Goal: Task Accomplishment & Management: Complete application form

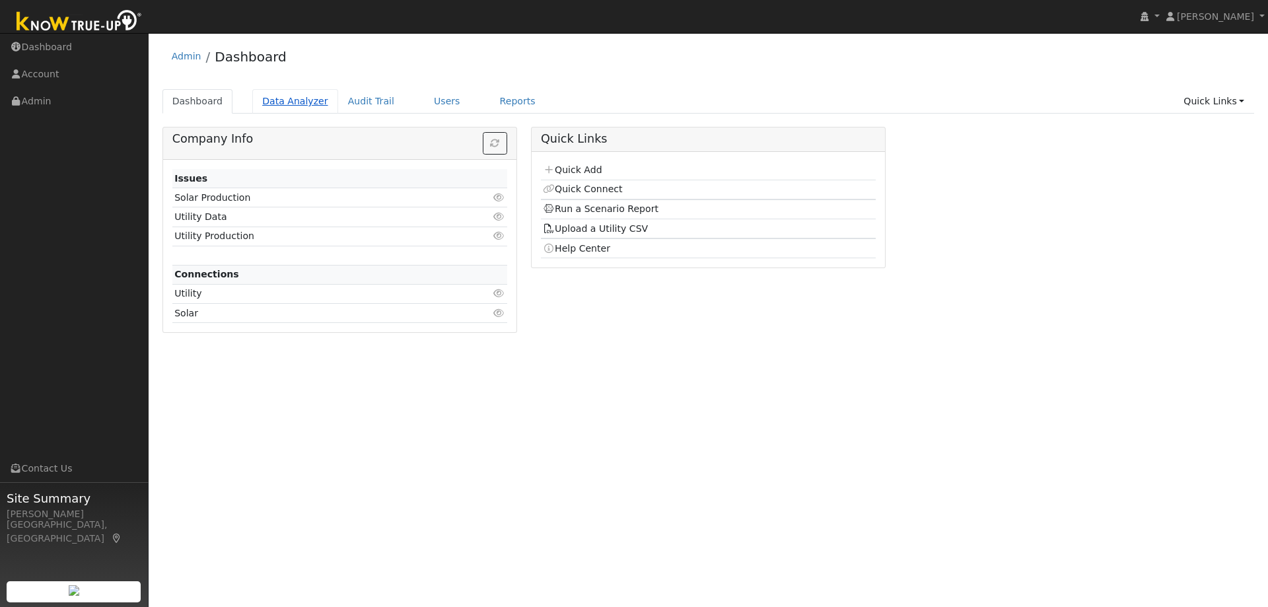
click at [280, 98] on link "Data Analyzer" at bounding box center [295, 101] width 86 height 24
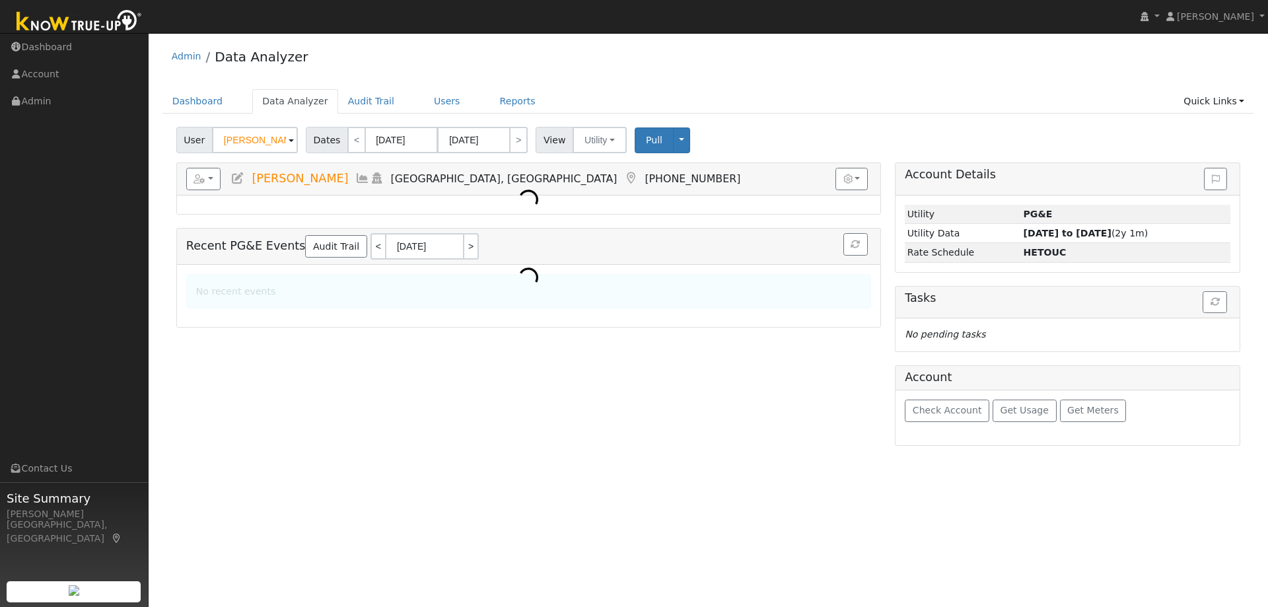
click at [239, 133] on input "SandY Kirkpatrick" at bounding box center [255, 140] width 86 height 26
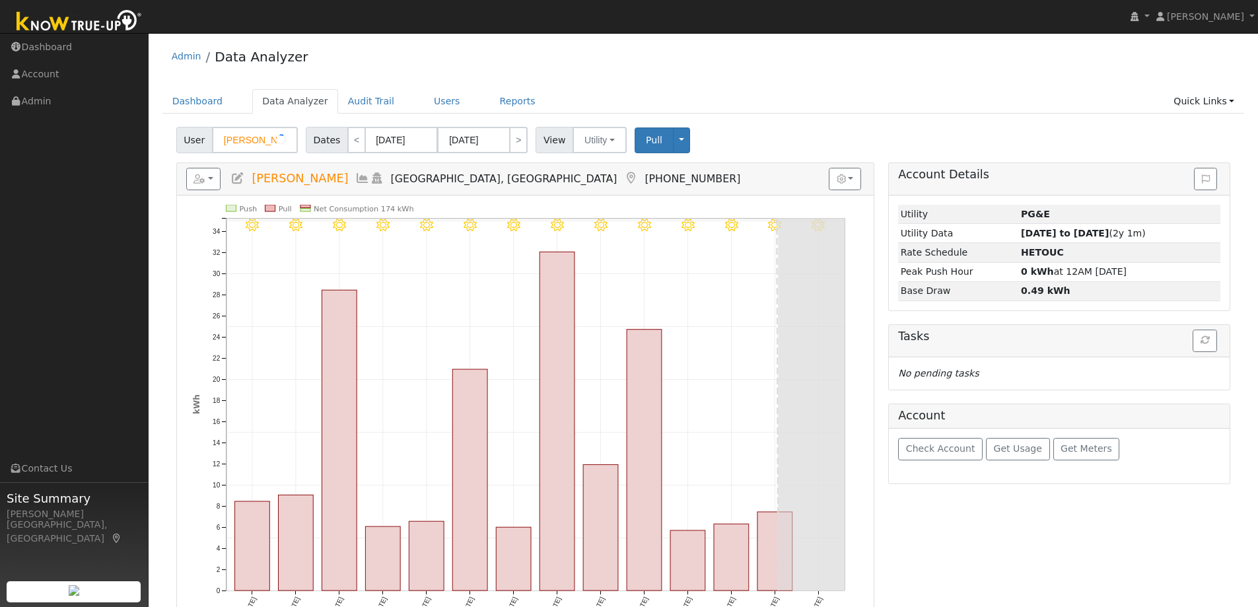
click at [239, 133] on input "SandY Kirkpatrick" at bounding box center [255, 140] width 86 height 26
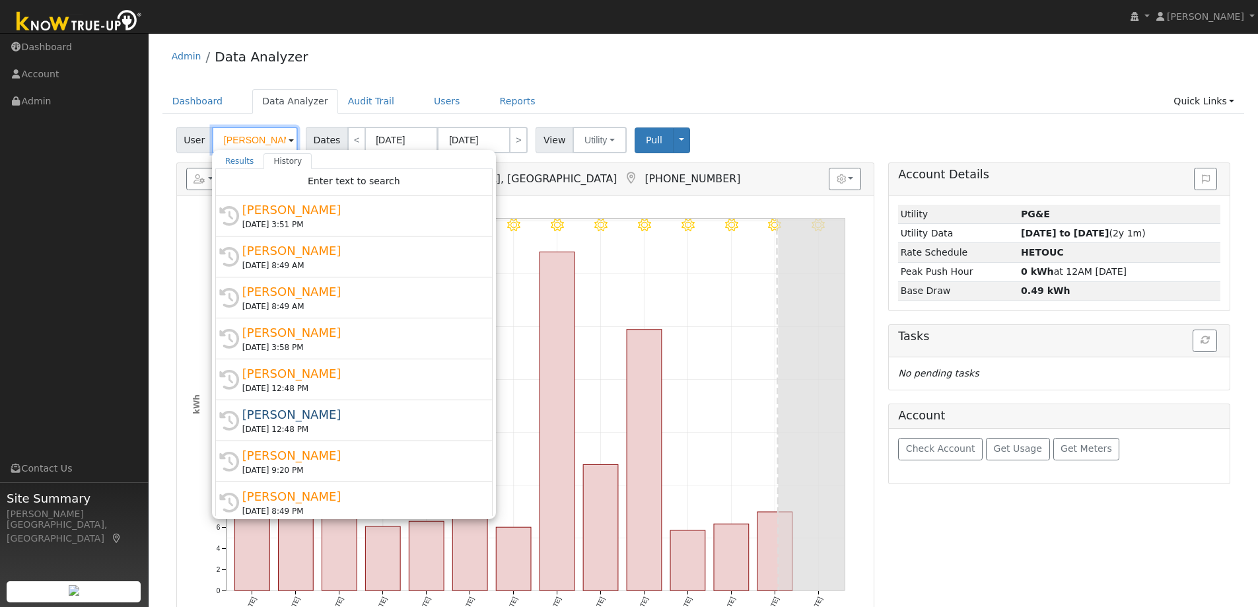
click at [239, 133] on input "SandY Kirkpatrick" at bounding box center [255, 140] width 86 height 26
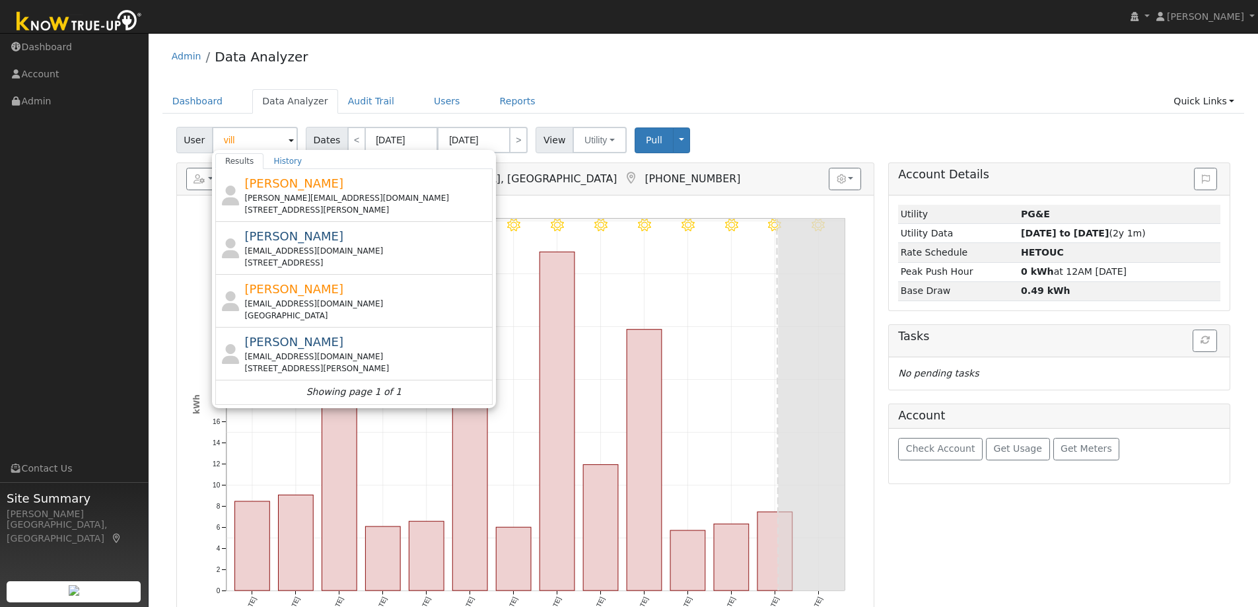
click at [945, 131] on div "User vill Results History Pranay Kuruvilla pranay.kuru@gmail.com 2761 Marsh Dri…" at bounding box center [703, 137] width 1059 height 31
type input "SandY Kirkpatrick"
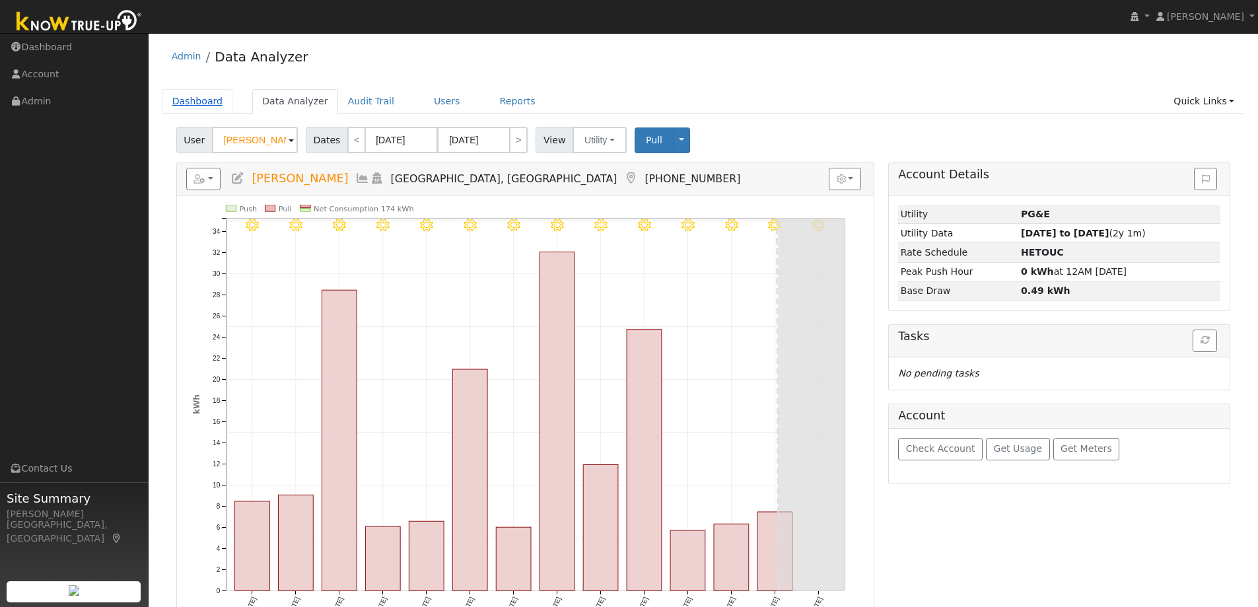
click at [197, 106] on link "Dashboard" at bounding box center [197, 101] width 71 height 24
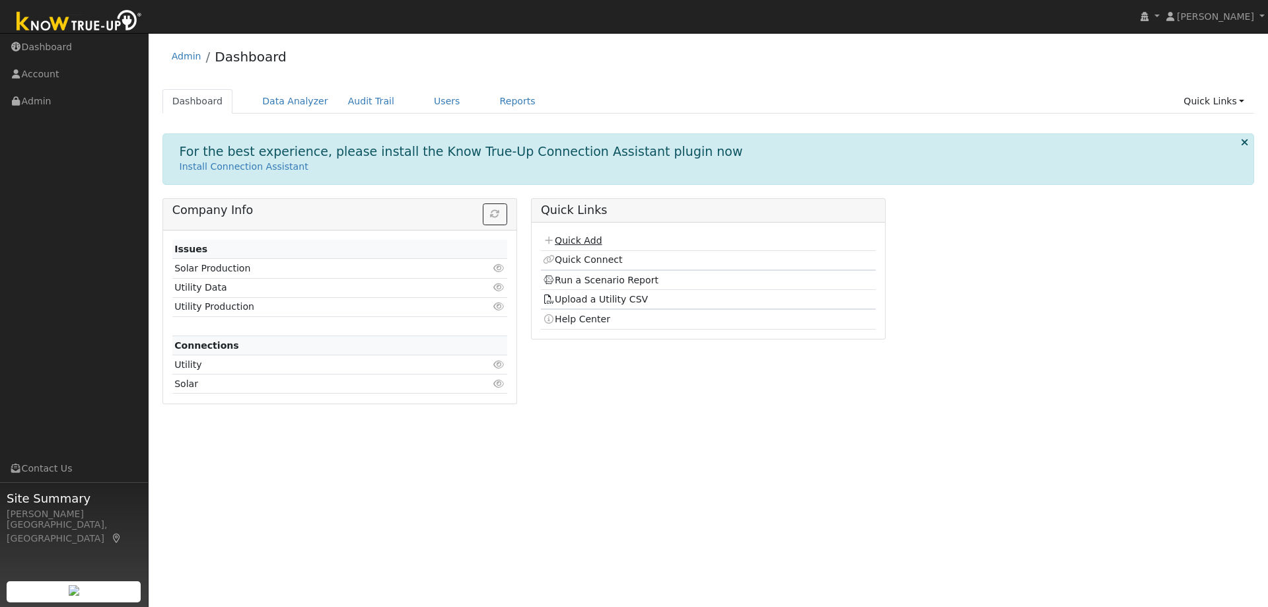
click at [577, 245] on link "Quick Add" at bounding box center [572, 240] width 59 height 11
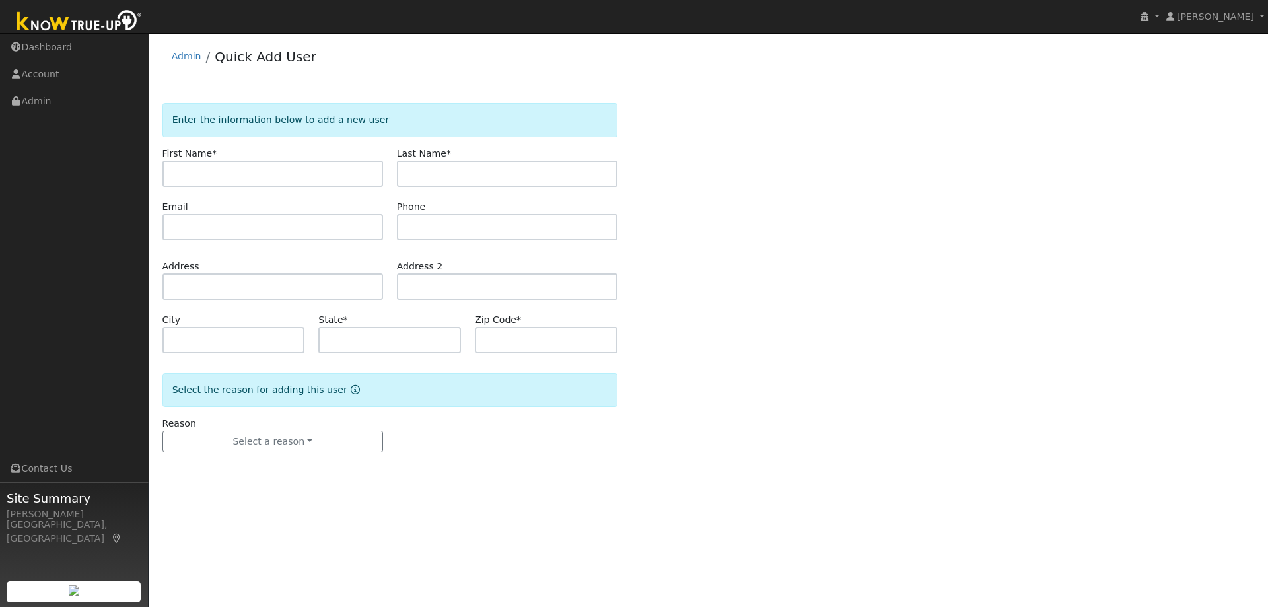
click at [310, 176] on input "text" at bounding box center [272, 173] width 221 height 26
click at [283, 173] on input "text" at bounding box center [272, 173] width 221 height 26
click at [207, 165] on input "text" at bounding box center [272, 173] width 221 height 26
paste input "[PERSON_NAME]"
type input "Steve"
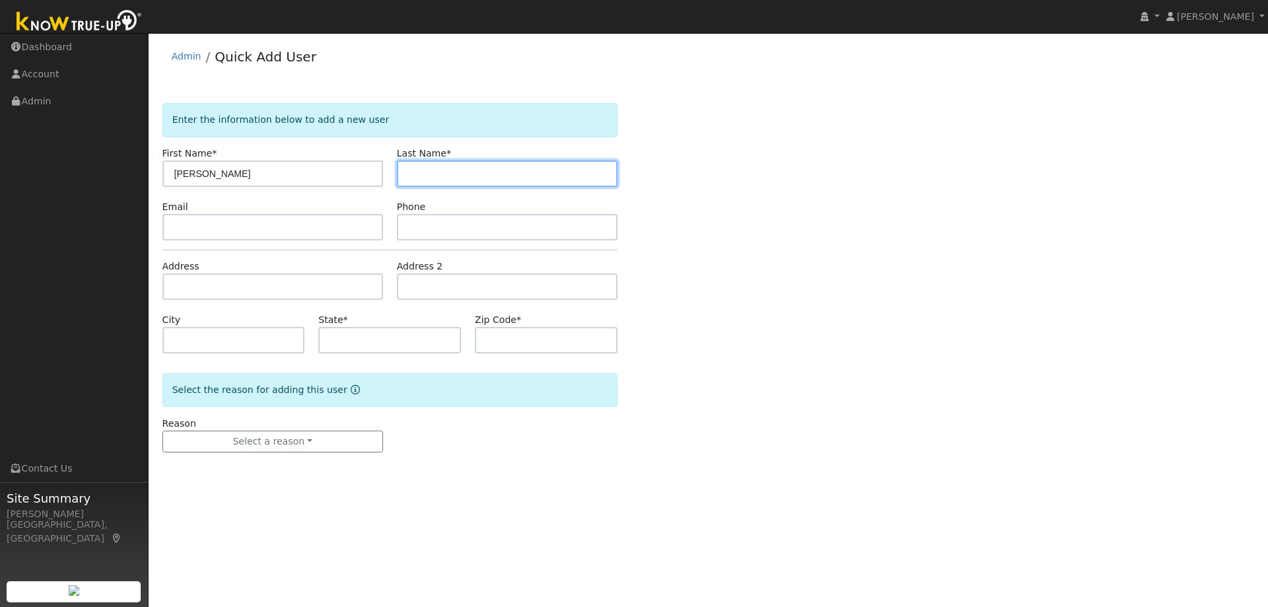
paste input "Sardella"
type input "Sardella"
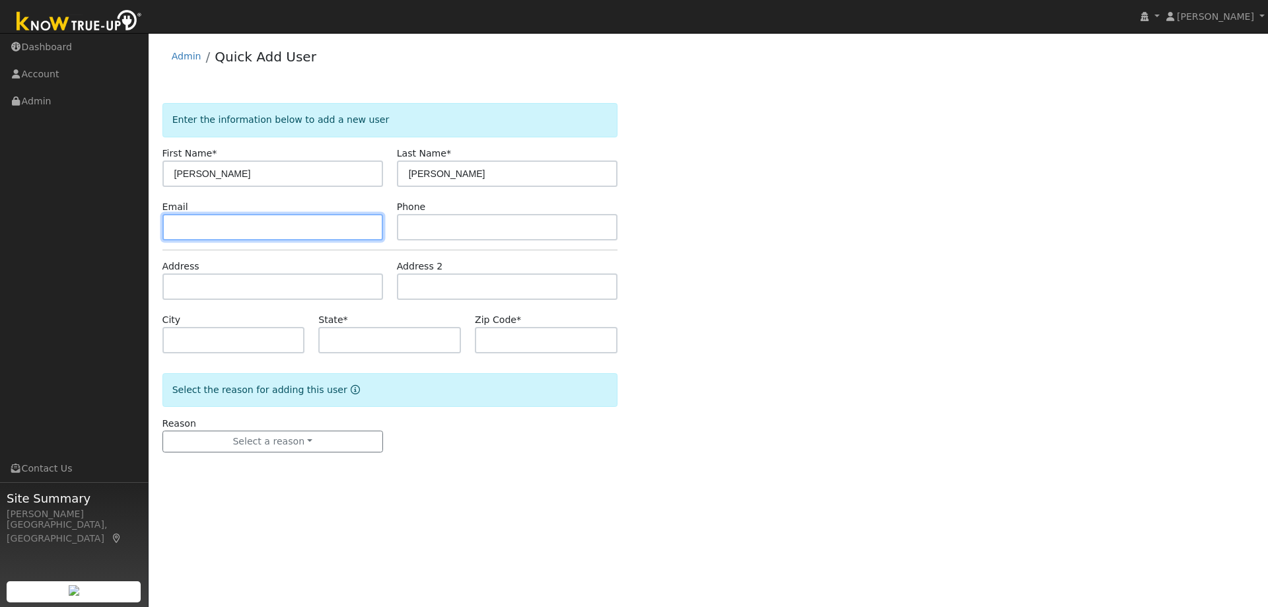
click at [287, 214] on input "text" at bounding box center [272, 227] width 221 height 26
paste input "stephensardella@gmail.com"
type input "stephensardella@gmail.com"
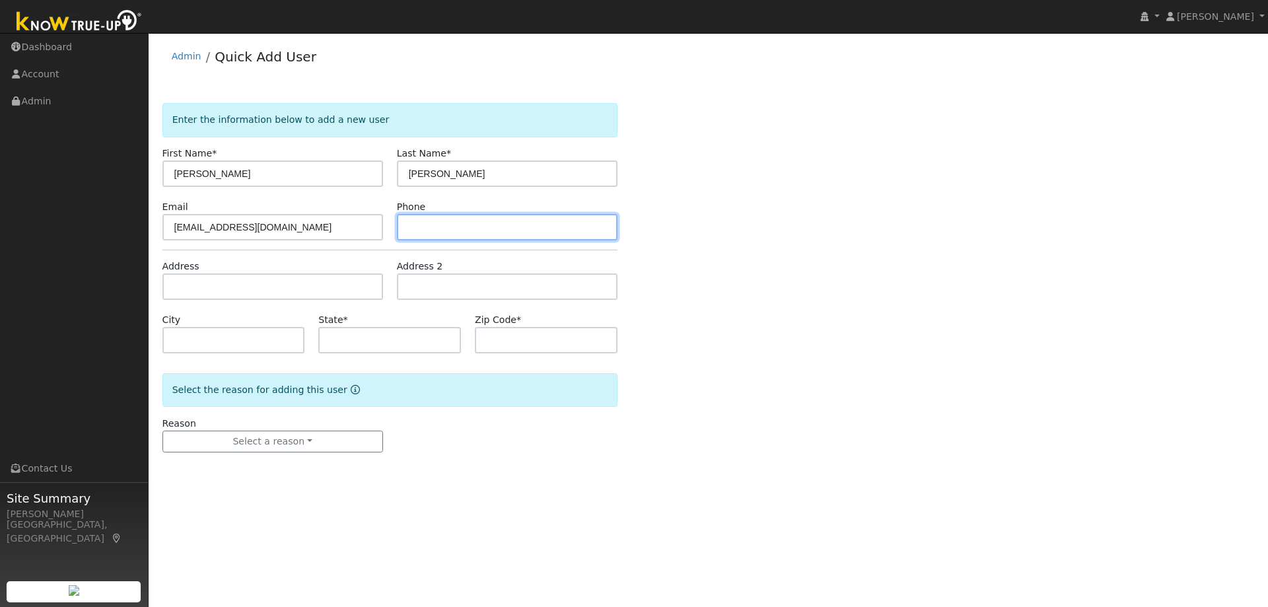
click at [434, 228] on input "text" at bounding box center [507, 227] width 221 height 26
paste input "9257083483"
type input "9257083483"
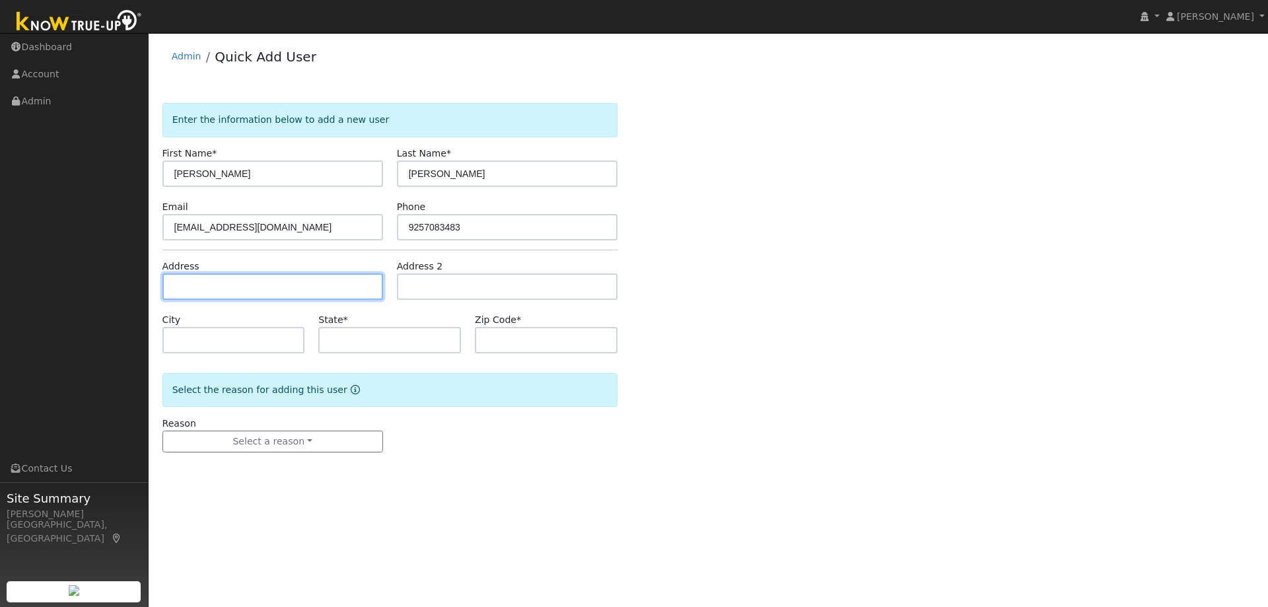
click at [235, 282] on input "text" at bounding box center [272, 286] width 221 height 26
paste input "85 Island Ct., Walnut Creek 94595"
type input "85 Island Court"
type input "Walnut Creek"
type input "CA"
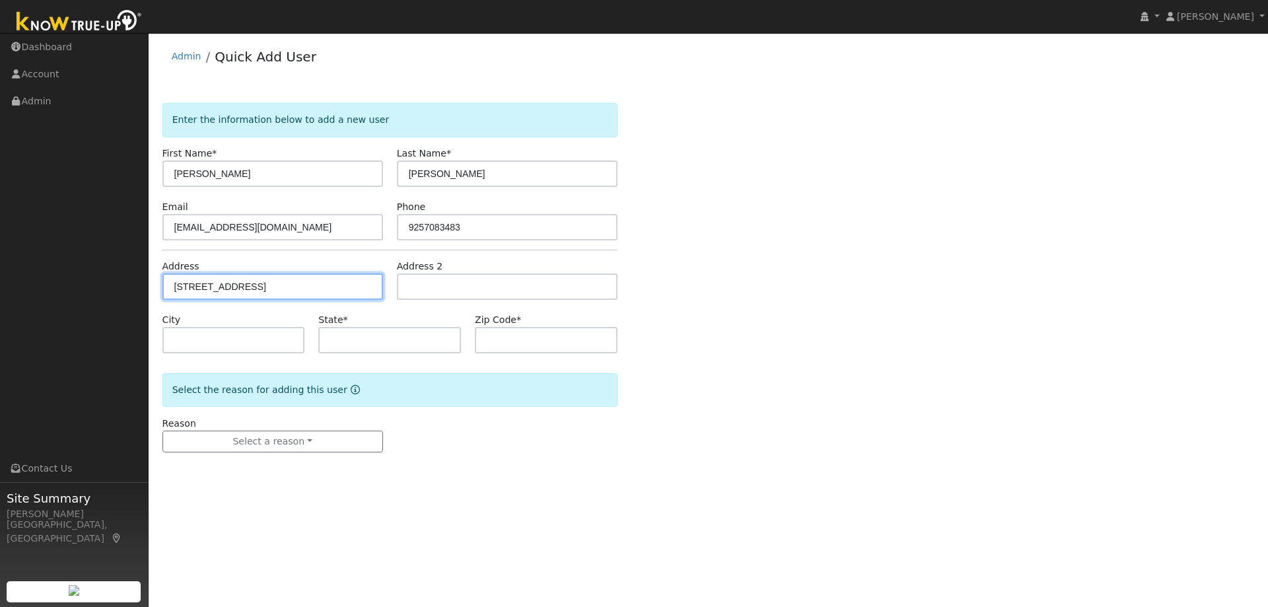
type input "94595"
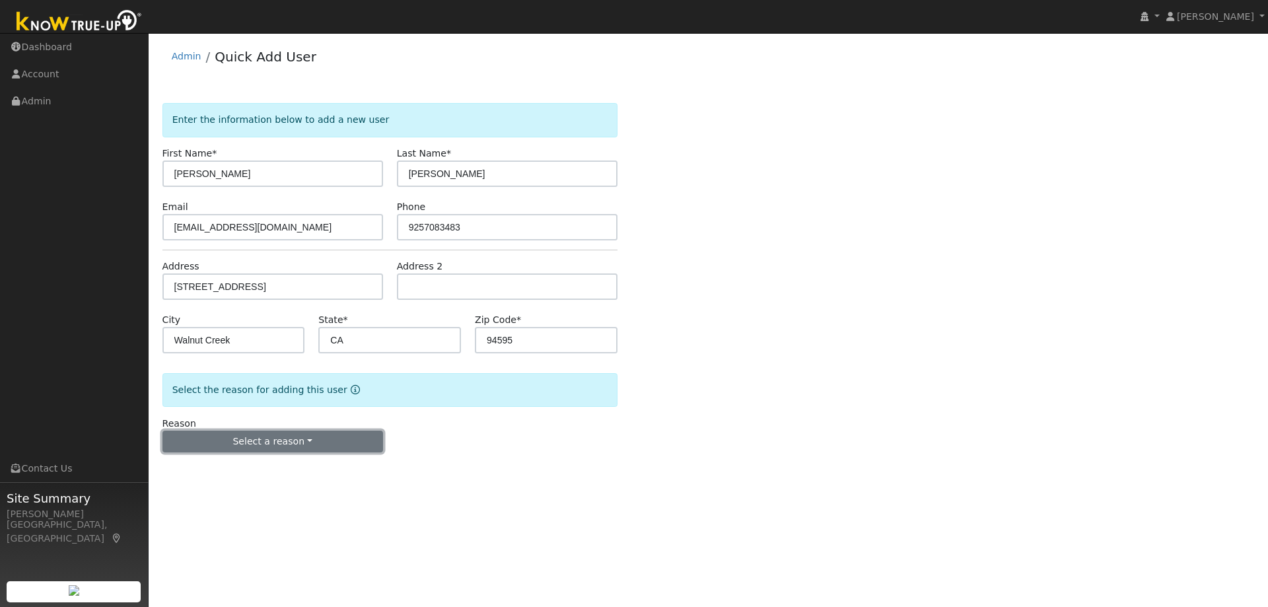
click at [206, 444] on button "Select a reason" at bounding box center [272, 441] width 221 height 22
click at [206, 460] on link "New lead" at bounding box center [236, 469] width 146 height 18
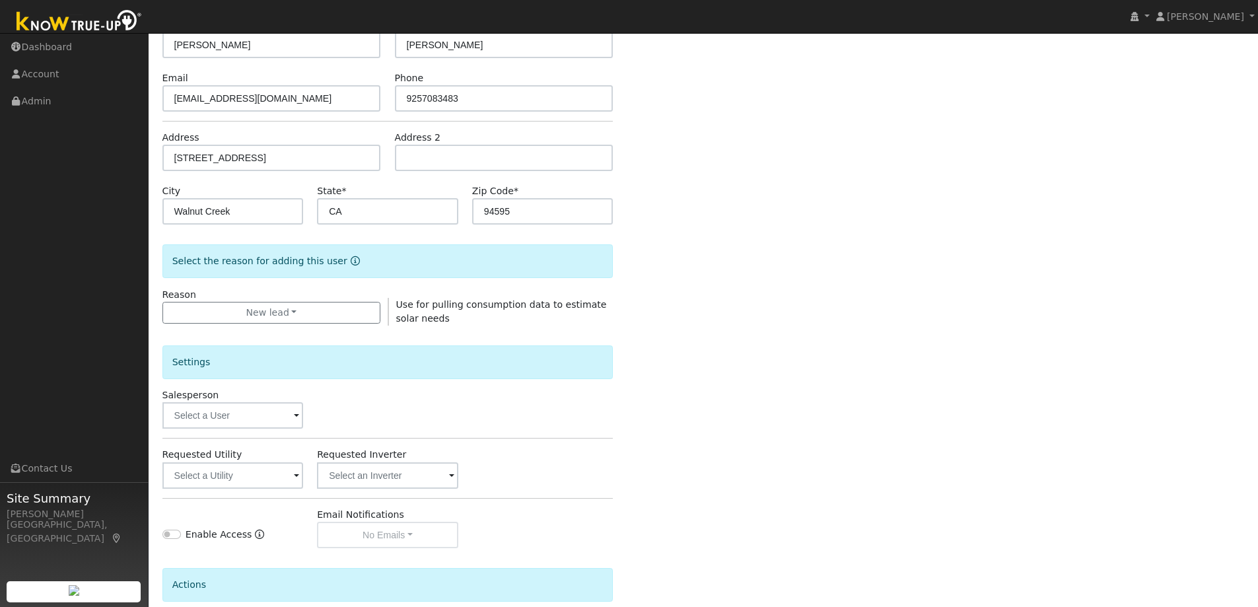
scroll to position [132, 0]
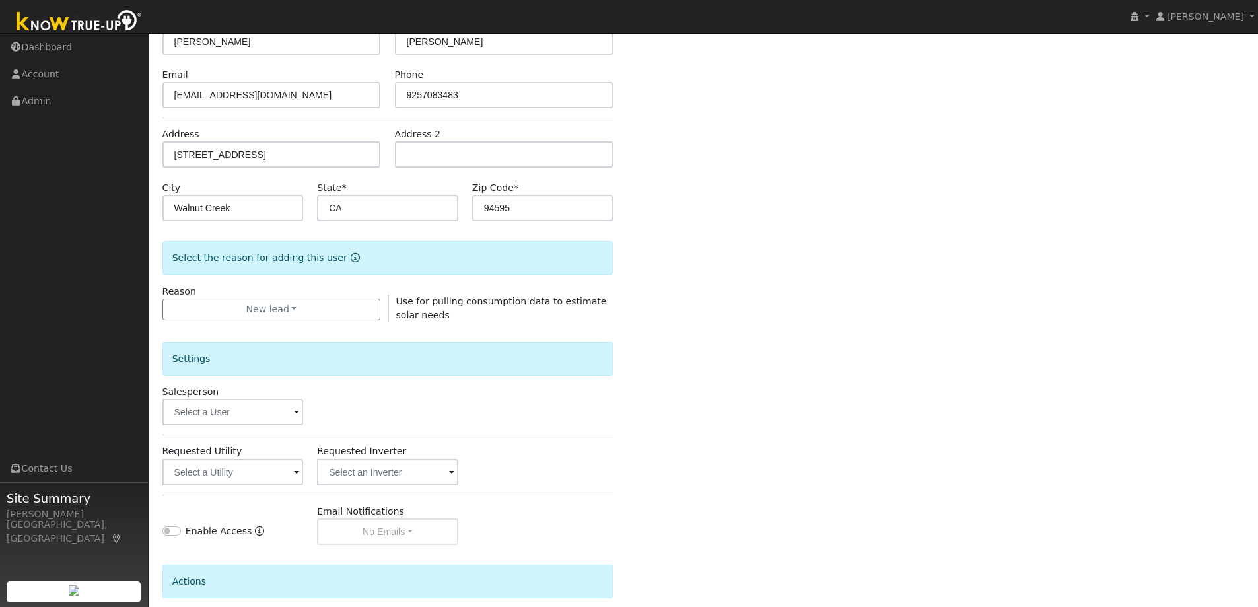
click at [232, 485] on div "Settings Salesperson Requested Utility Requested Inverter Enable Access Email N…" at bounding box center [387, 433] width 451 height 223
click at [228, 472] on input "text" at bounding box center [232, 472] width 141 height 26
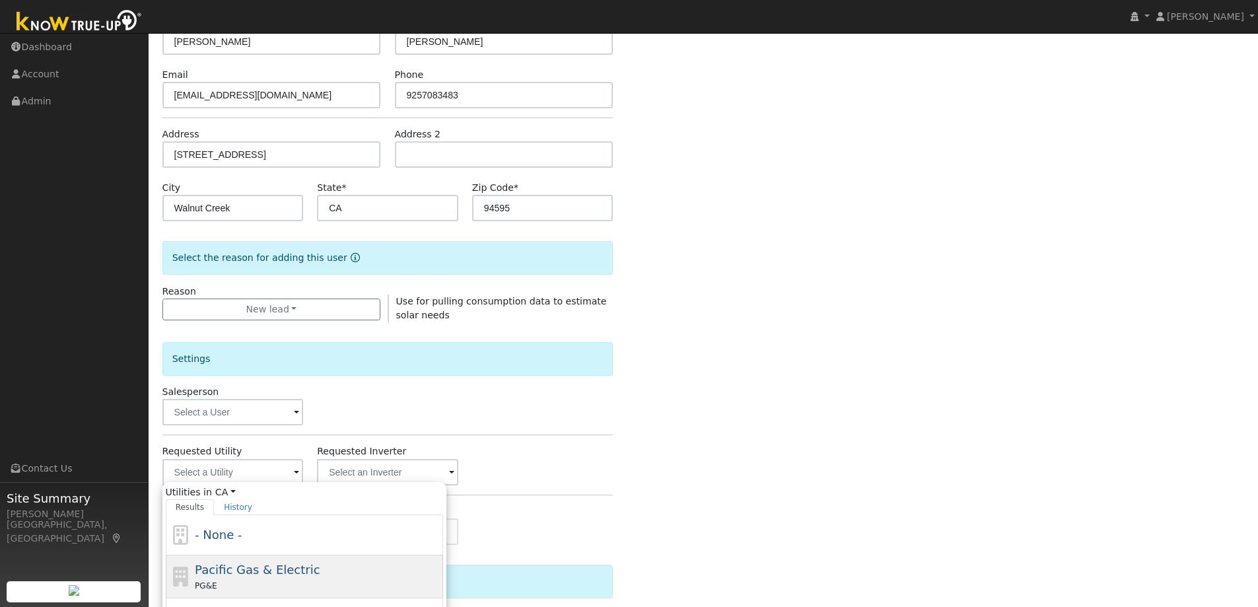
drag, startPoint x: 286, startPoint y: 570, endPoint x: 351, endPoint y: 491, distance: 102.7
click at [285, 570] on span "Pacific Gas & Electric" at bounding box center [257, 570] width 125 height 14
type input "Pacific Gas & Electric"
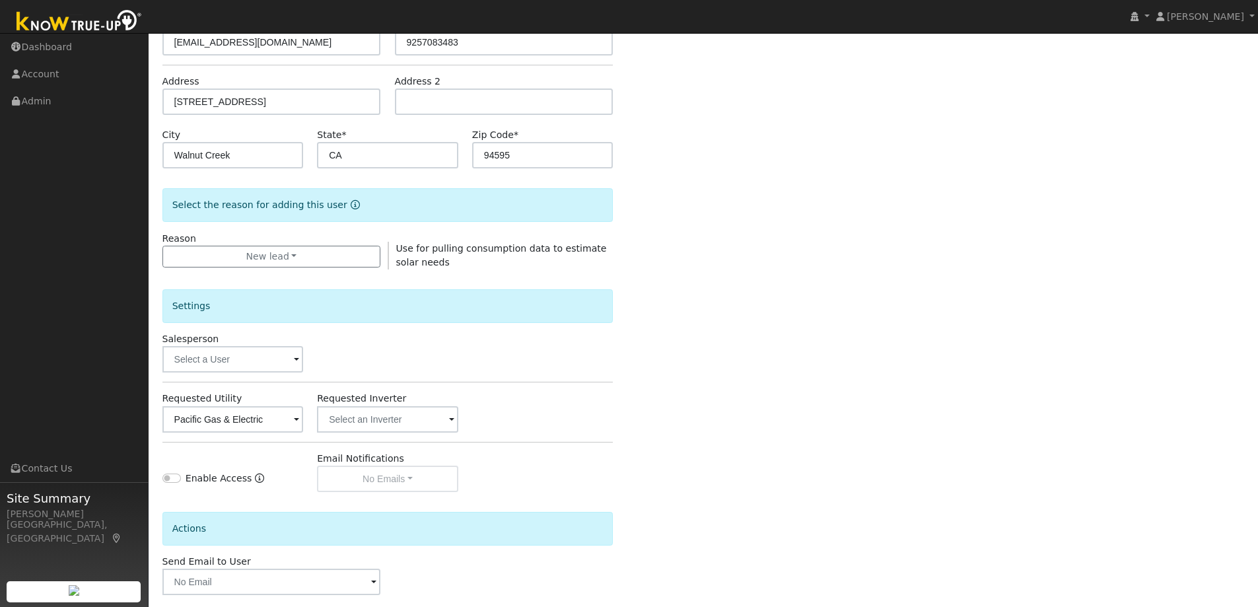
scroll to position [248, 0]
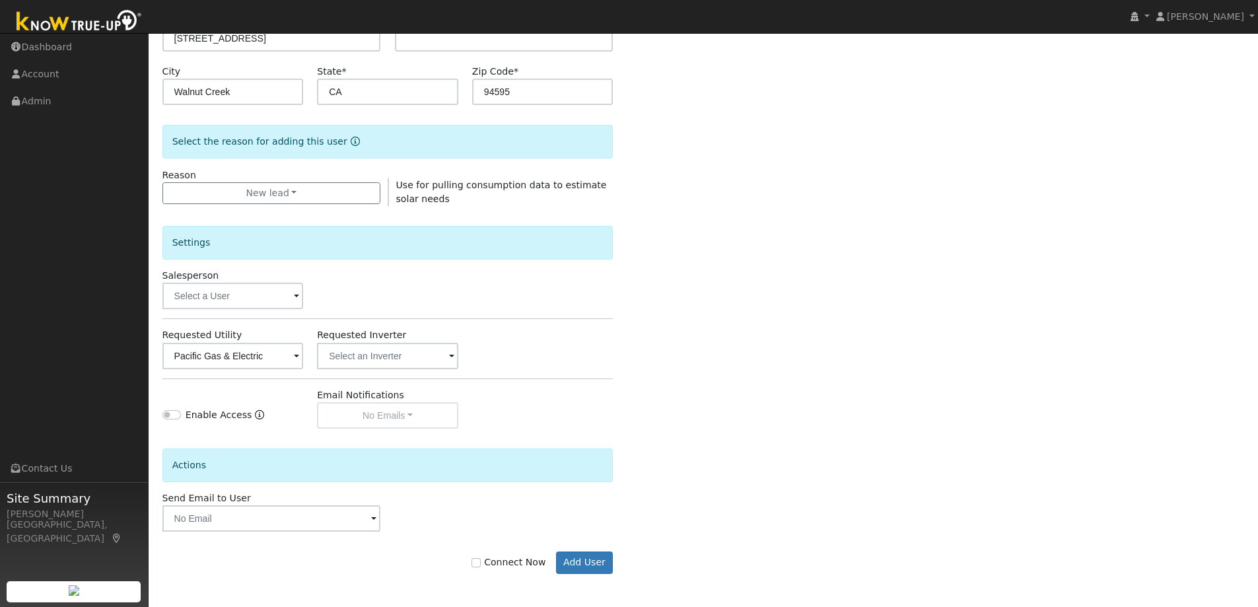
click at [502, 567] on label "Connect Now" at bounding box center [508, 562] width 74 height 14
click at [481, 567] on input "Connect Now" at bounding box center [475, 562] width 9 height 9
checkbox input "true"
click at [582, 566] on button "Add User" at bounding box center [584, 562] width 57 height 22
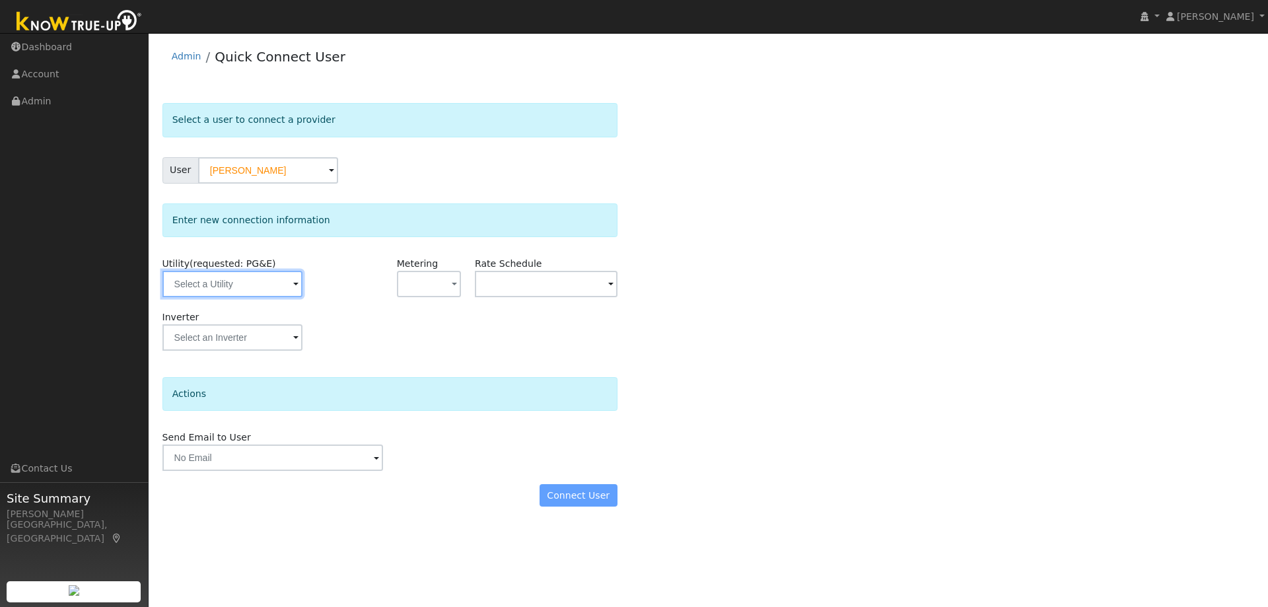
click at [247, 292] on input "text" at bounding box center [232, 284] width 140 height 26
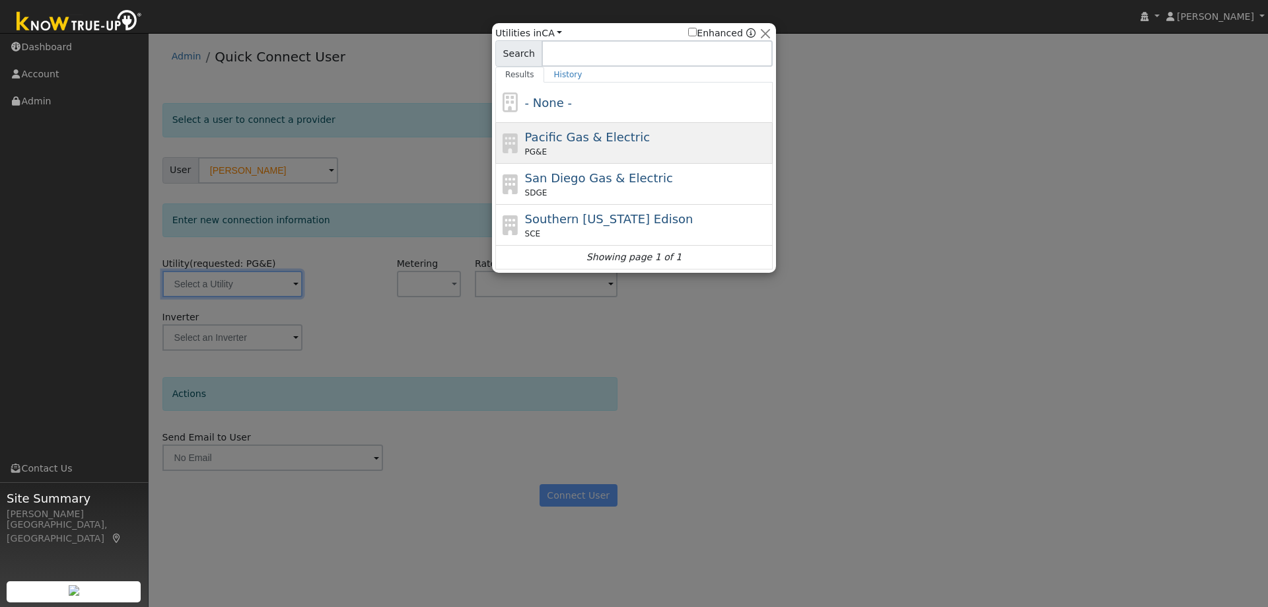
click at [638, 153] on div "PG&E" at bounding box center [647, 152] width 245 height 12
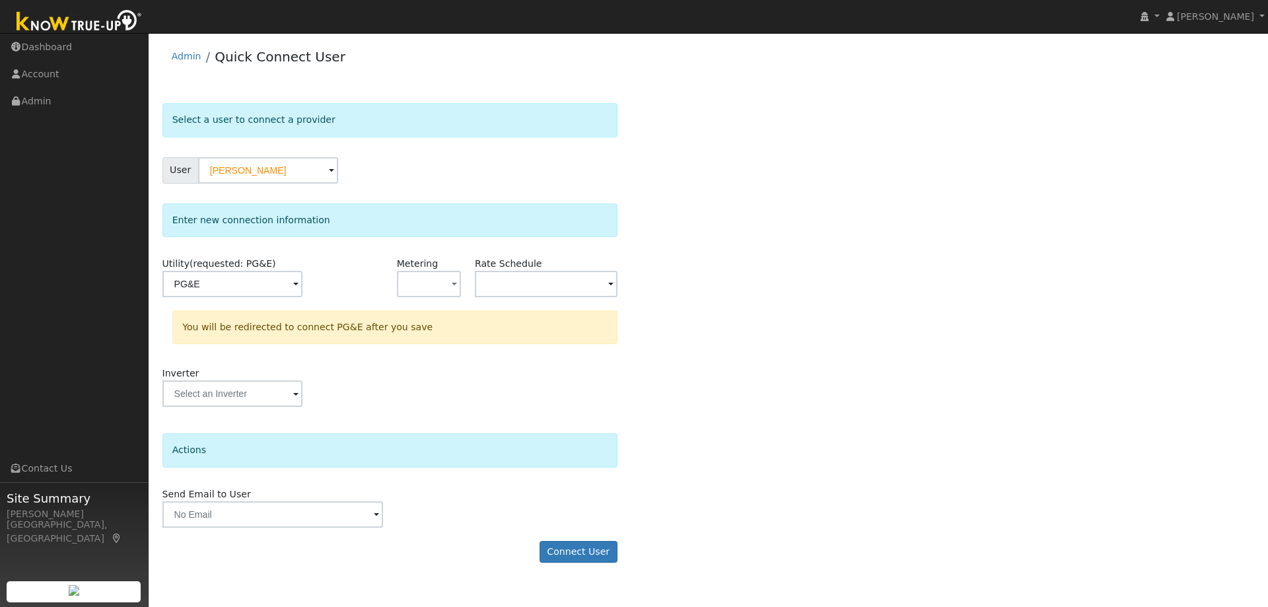
type input "PG&E"
click at [568, 557] on button "Connect User" at bounding box center [578, 552] width 78 height 22
